Goal: Task Accomplishment & Management: Manage account settings

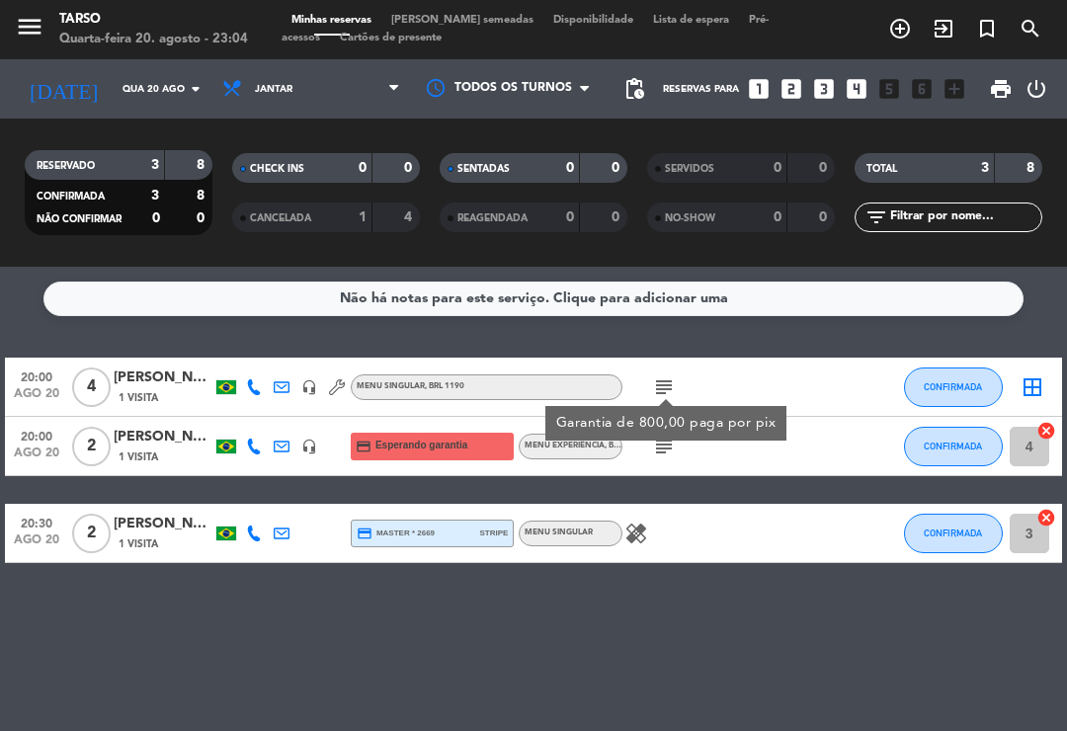
scroll to position [31, 0]
click at [673, 450] on div "20:00 [DATE] 4 [PERSON_NAME] 1 Visita headset_mic Menu Singular , BRL 1190 subj…" at bounding box center [533, 461] width 1057 height 206
click at [633, 578] on div "Não há notas para este serviço. Clique para adicionar uma 20:00 [DATE] 4 [PERSO…" at bounding box center [533, 499] width 1067 height 465
click at [181, 74] on input "Qua 20 ago" at bounding box center [180, 89] width 135 height 31
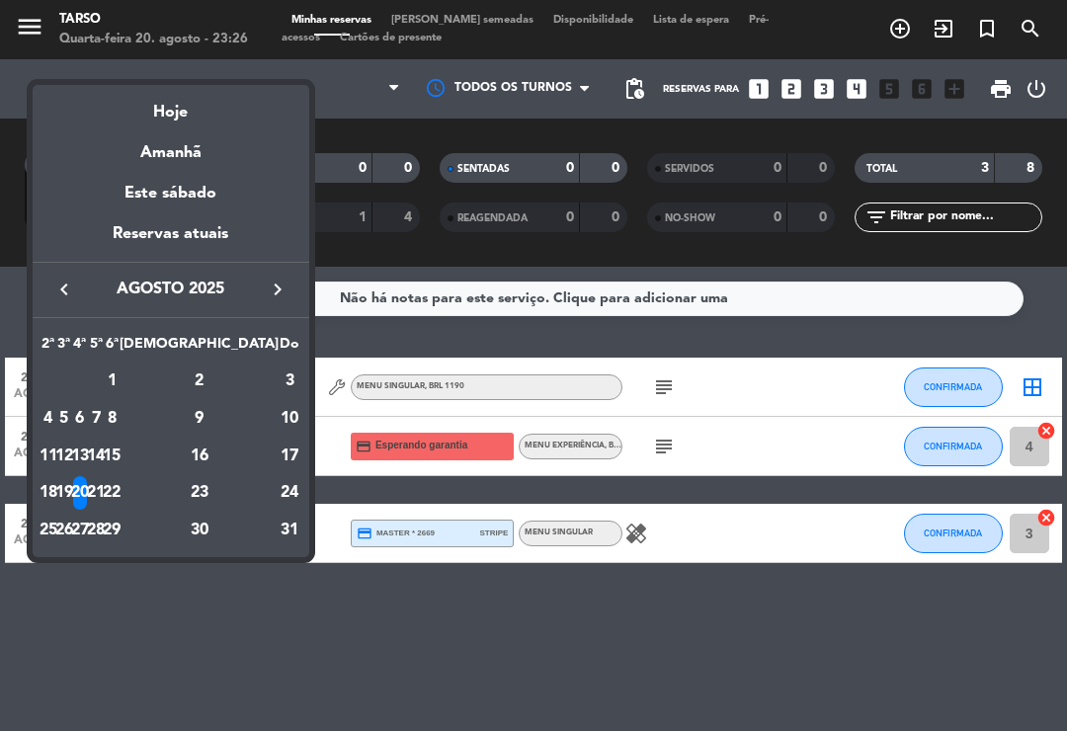
click at [787, 605] on div at bounding box center [533, 365] width 1067 height 731
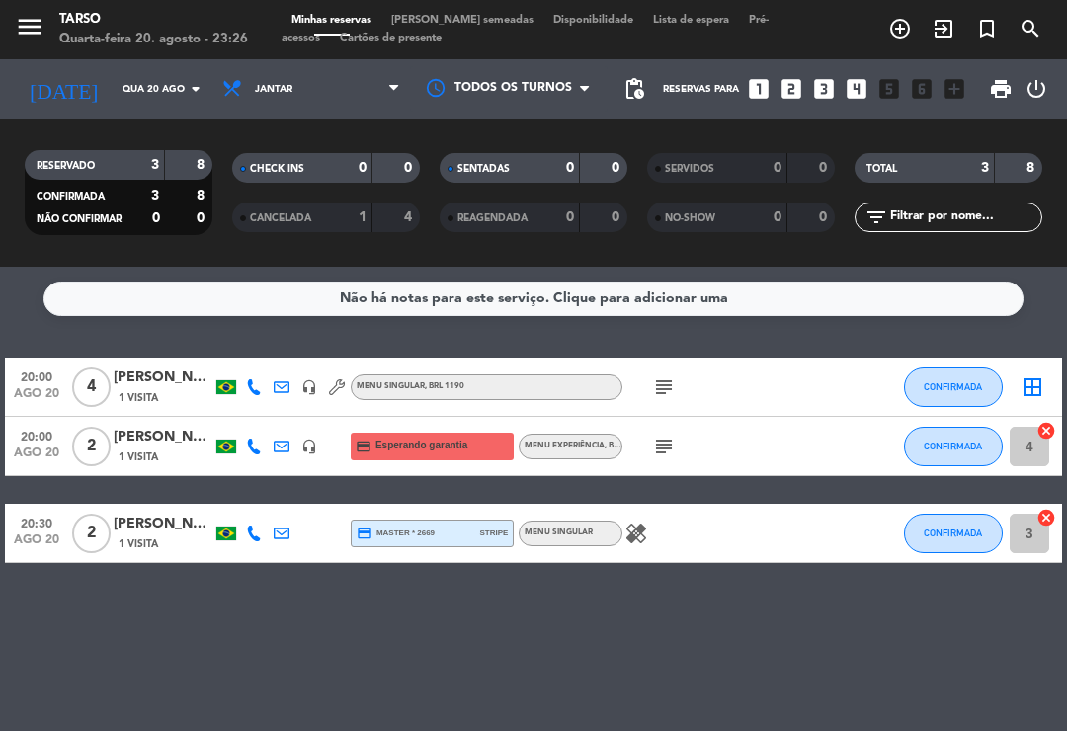
click at [193, 74] on input "Qua 20 ago" at bounding box center [180, 89] width 135 height 31
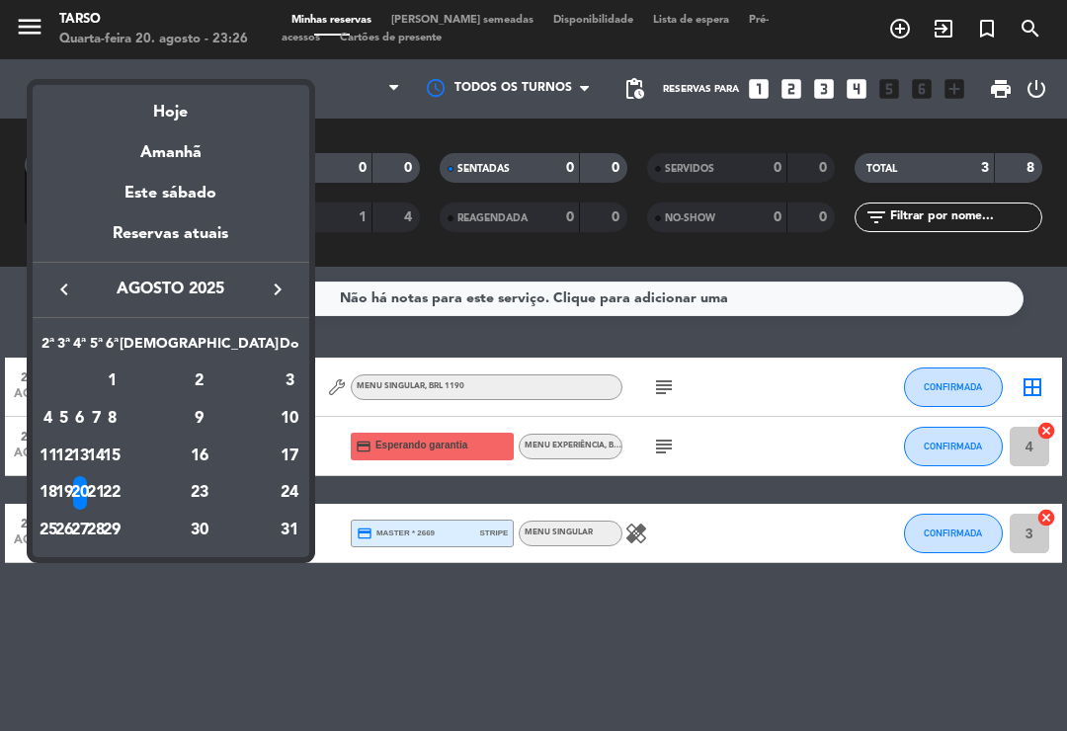
click at [190, 160] on div "Amanhã" at bounding box center [171, 146] width 277 height 41
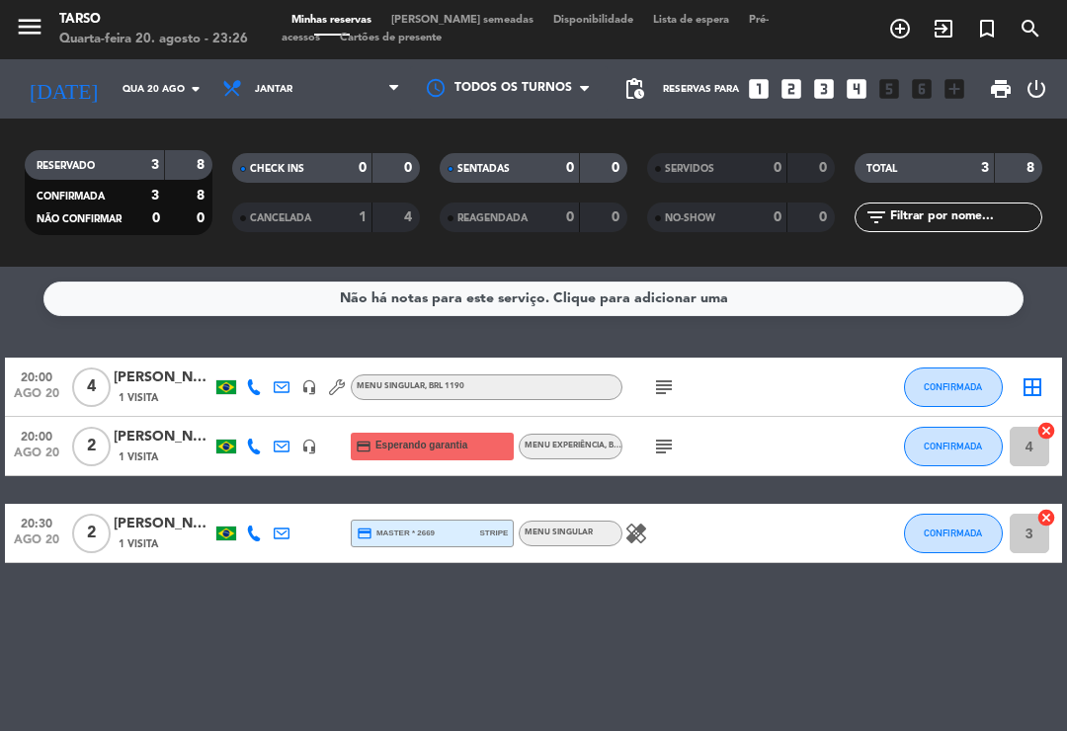
type input "Qui 21 ago"
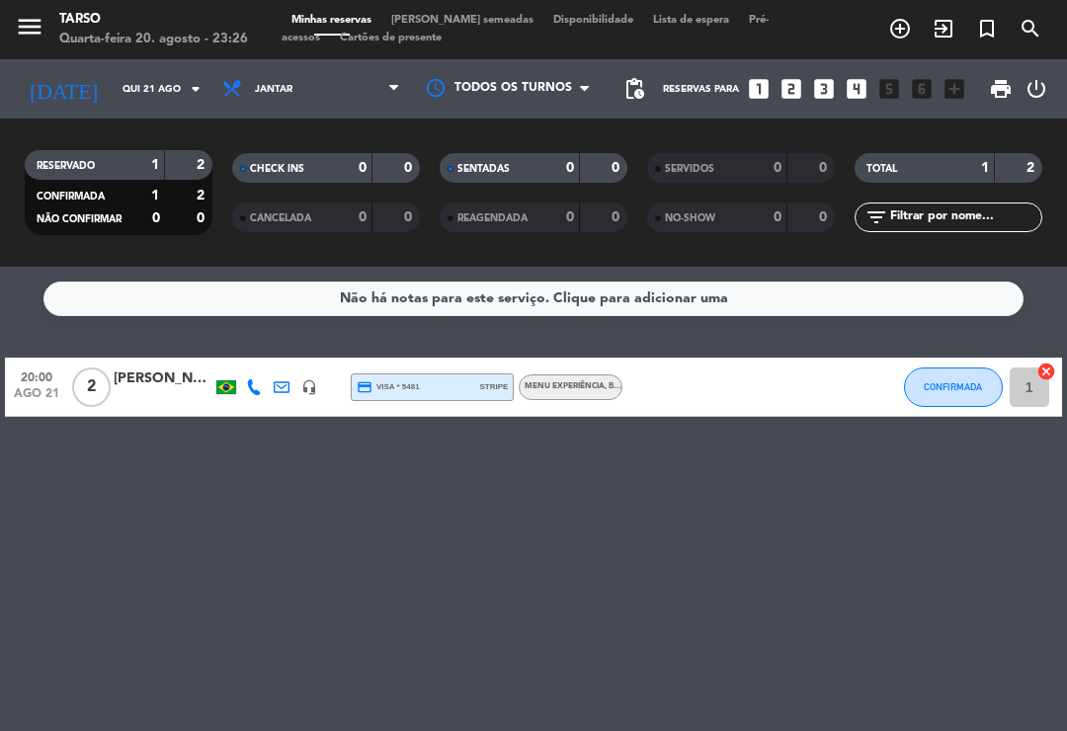
click at [185, 74] on input "Qui 21 ago" at bounding box center [180, 89] width 135 height 31
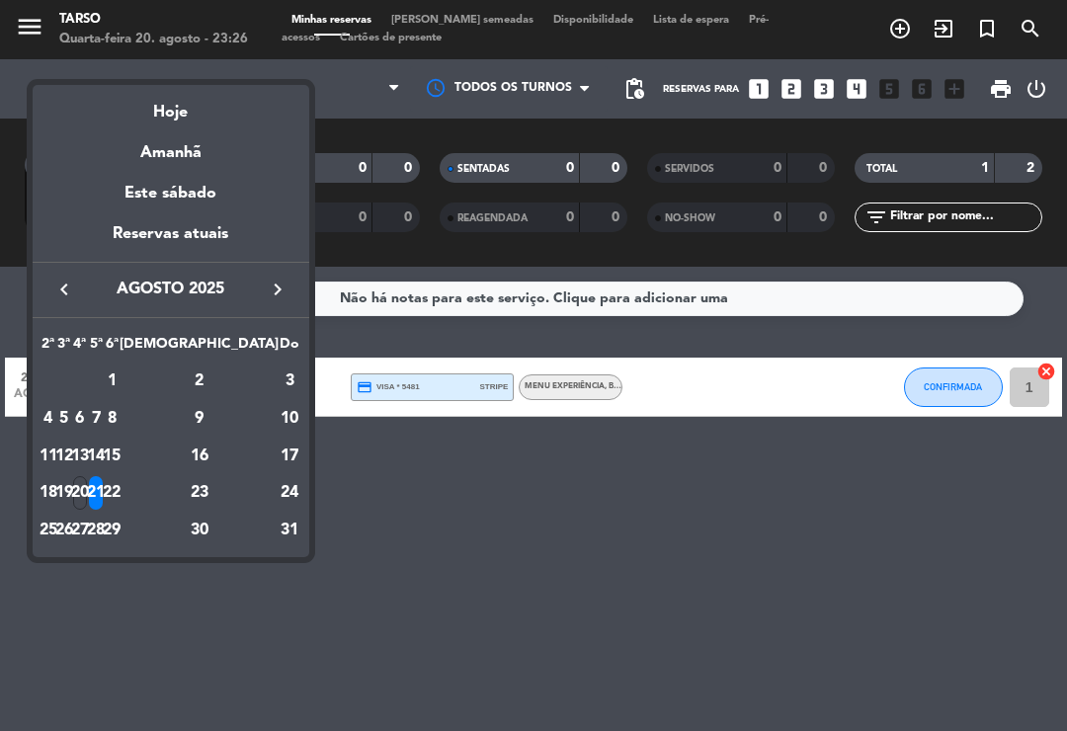
click at [182, 128] on div "Amanhã" at bounding box center [171, 146] width 277 height 41
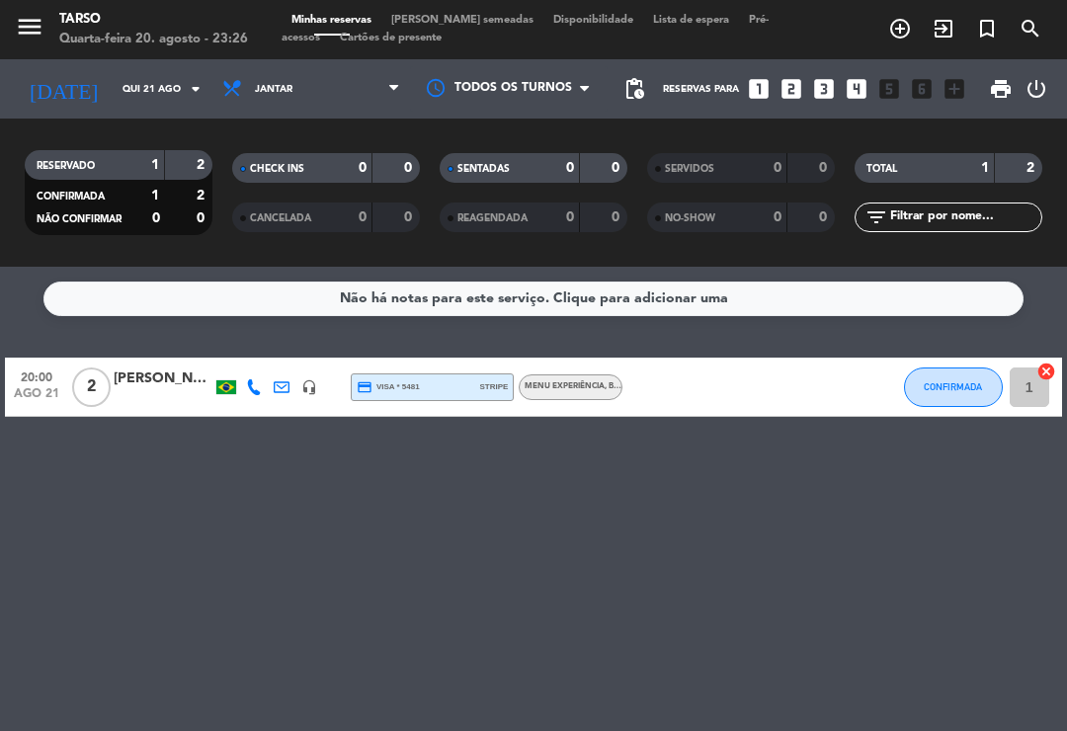
click at [210, 74] on input "Qui 21 ago" at bounding box center [180, 89] width 135 height 31
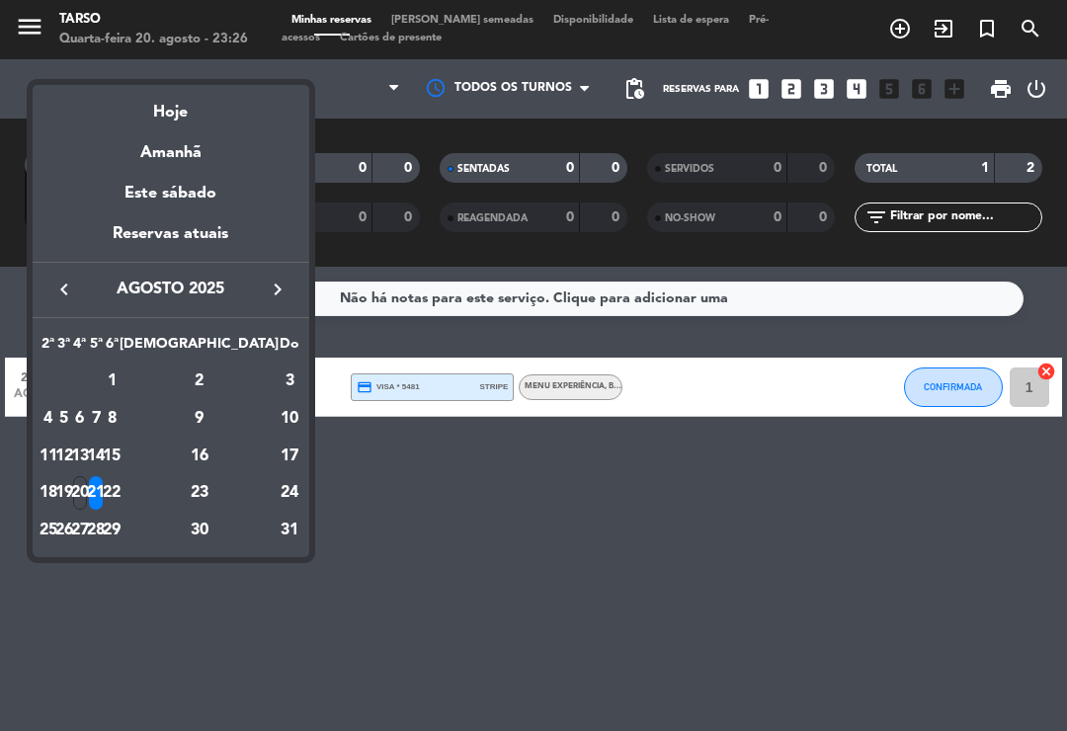
click at [205, 255] on div "Reservas atuais" at bounding box center [171, 241] width 277 height 41
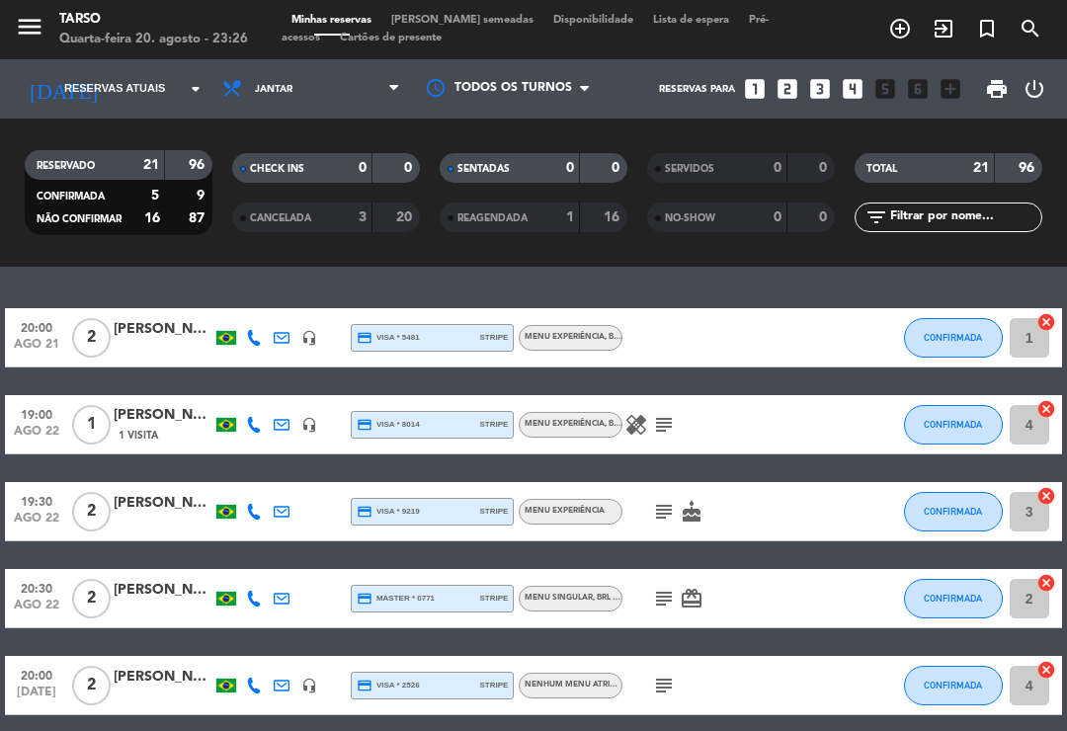
click at [180, 74] on input at bounding box center [180, 89] width 135 height 31
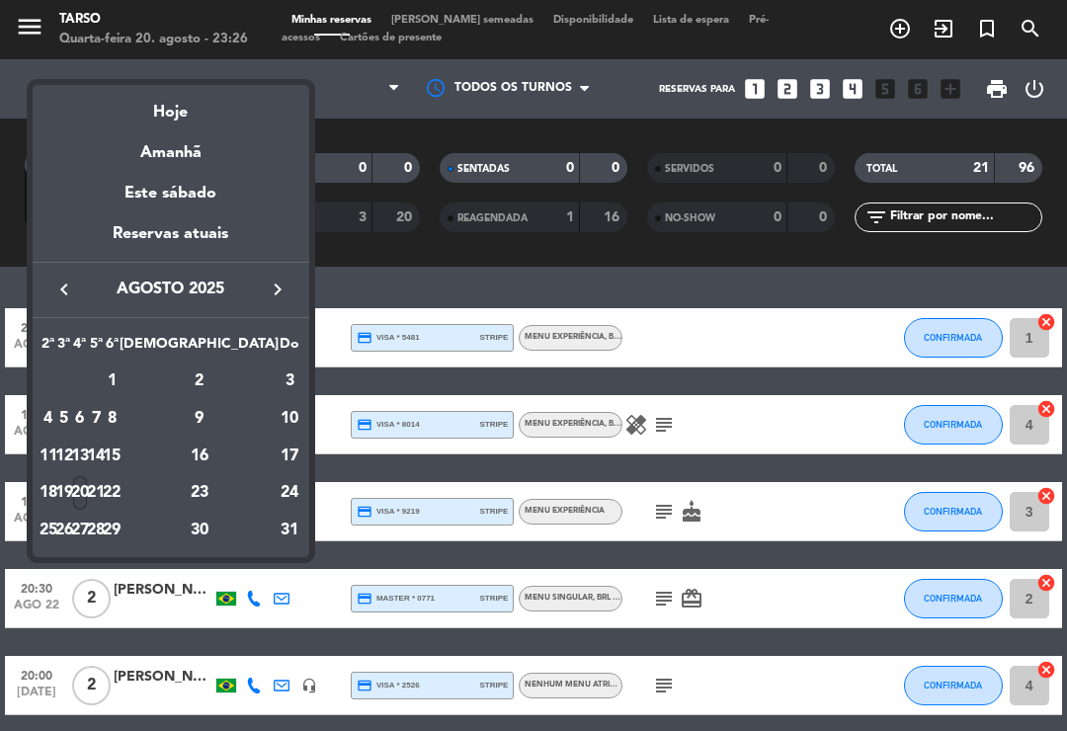
click at [182, 128] on div "Amanhã" at bounding box center [171, 146] width 277 height 41
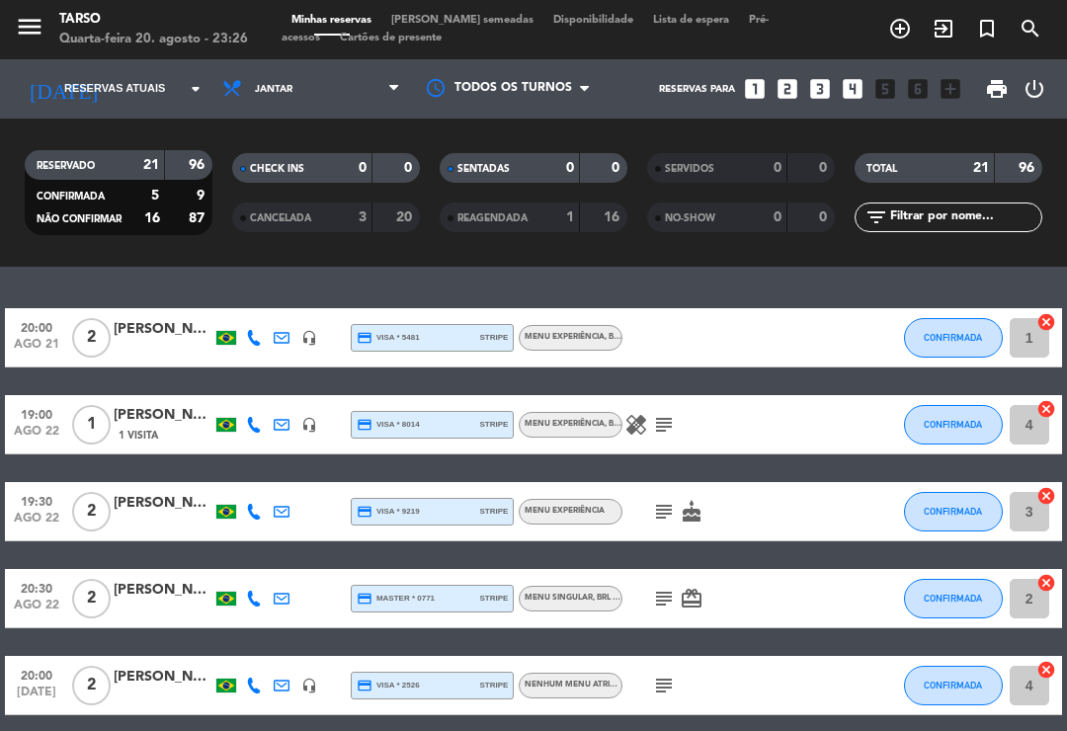
type input "Qui 21 ago"
